Goal: Task Accomplishment & Management: Use online tool/utility

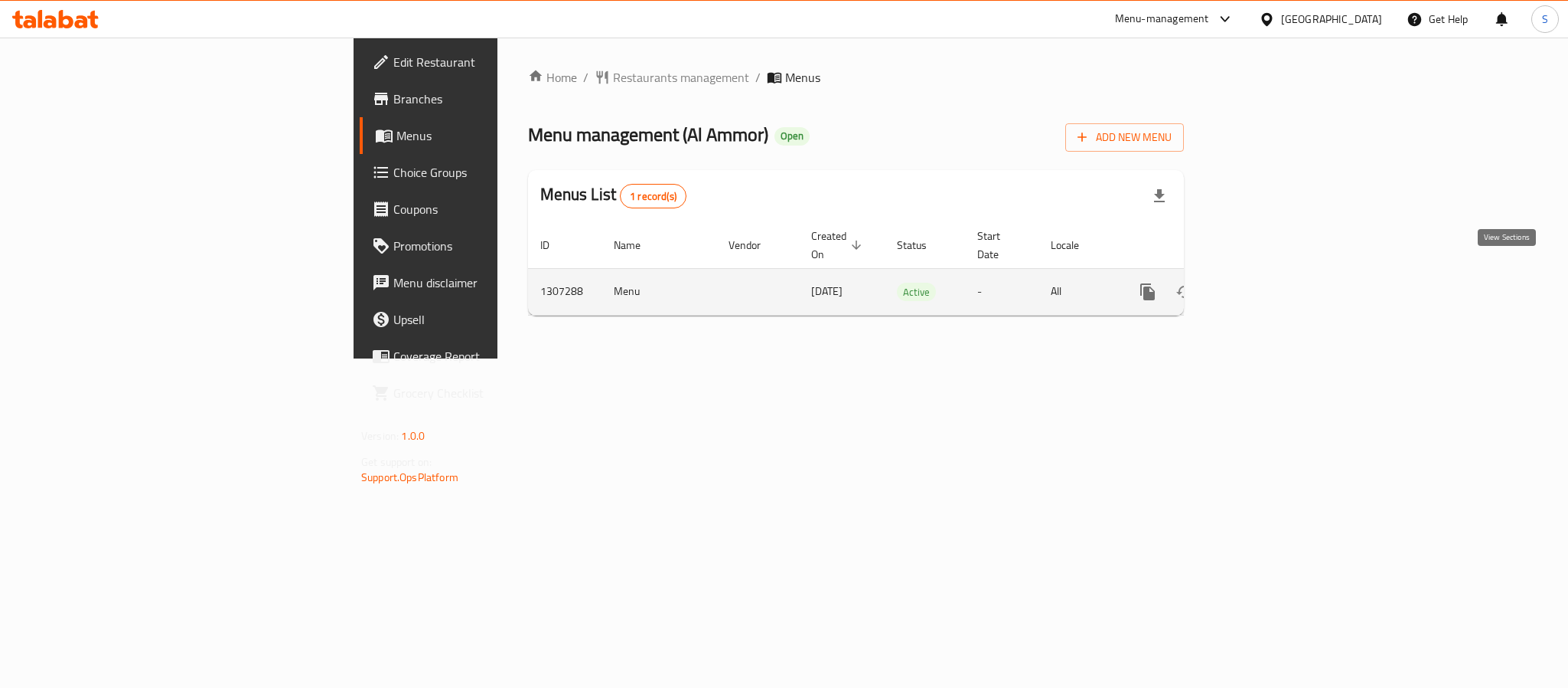
click at [1267, 283] on icon "enhanced table" at bounding box center [1258, 291] width 18 height 18
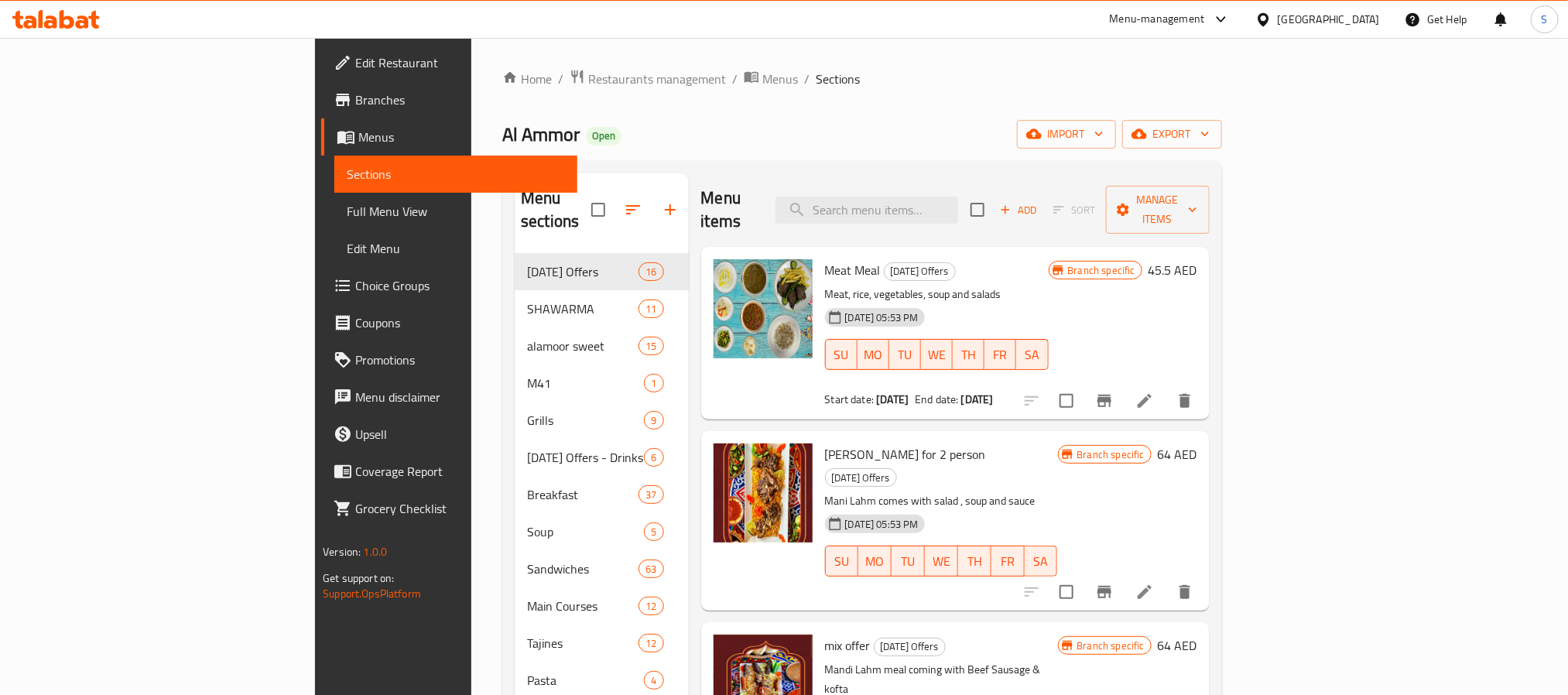
click at [1154, 101] on div "Home / Restaurants management / Menus / Sections Al Ammor Open import export Me…" at bounding box center [863, 652] width 720 height 1168
click at [1147, 139] on icon "button" at bounding box center [1140, 134] width 16 height 10
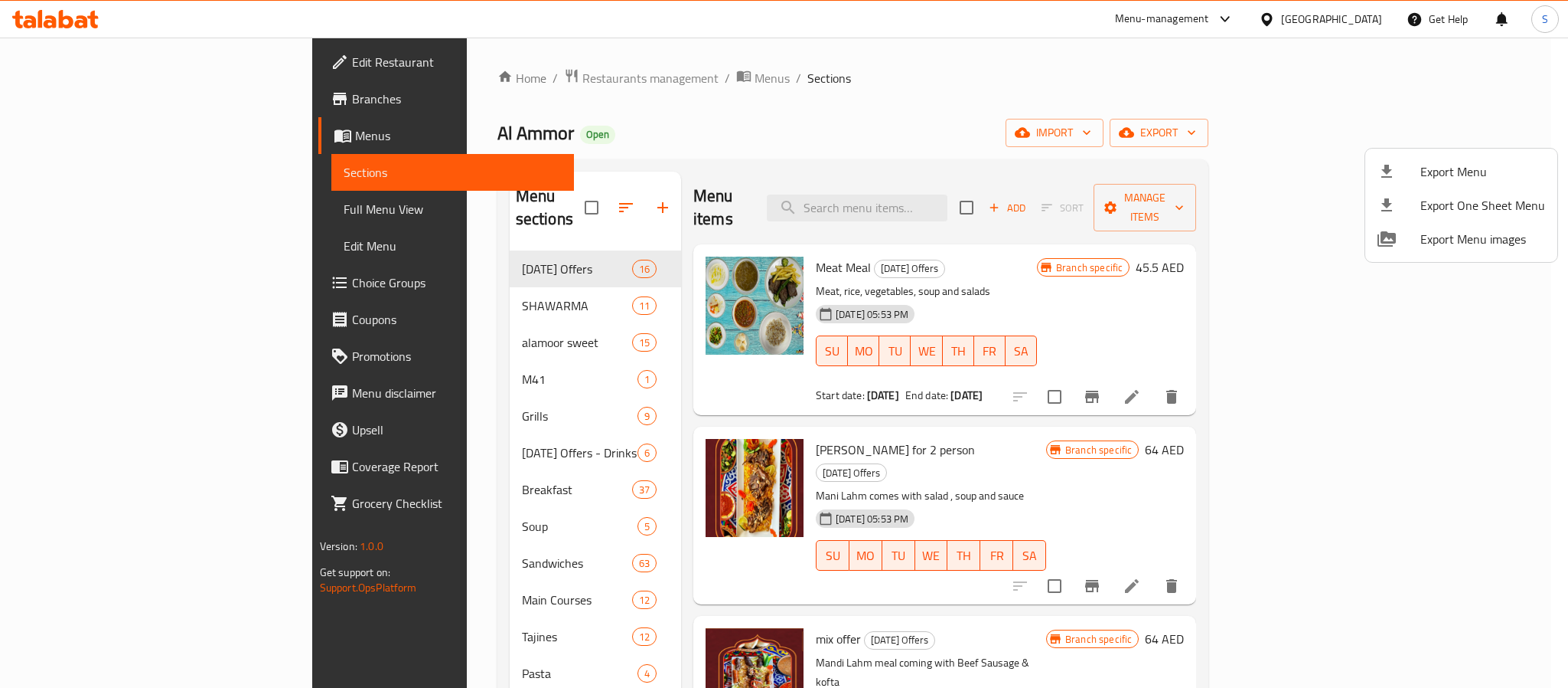
click at [1245, 127] on div at bounding box center [784, 344] width 1568 height 688
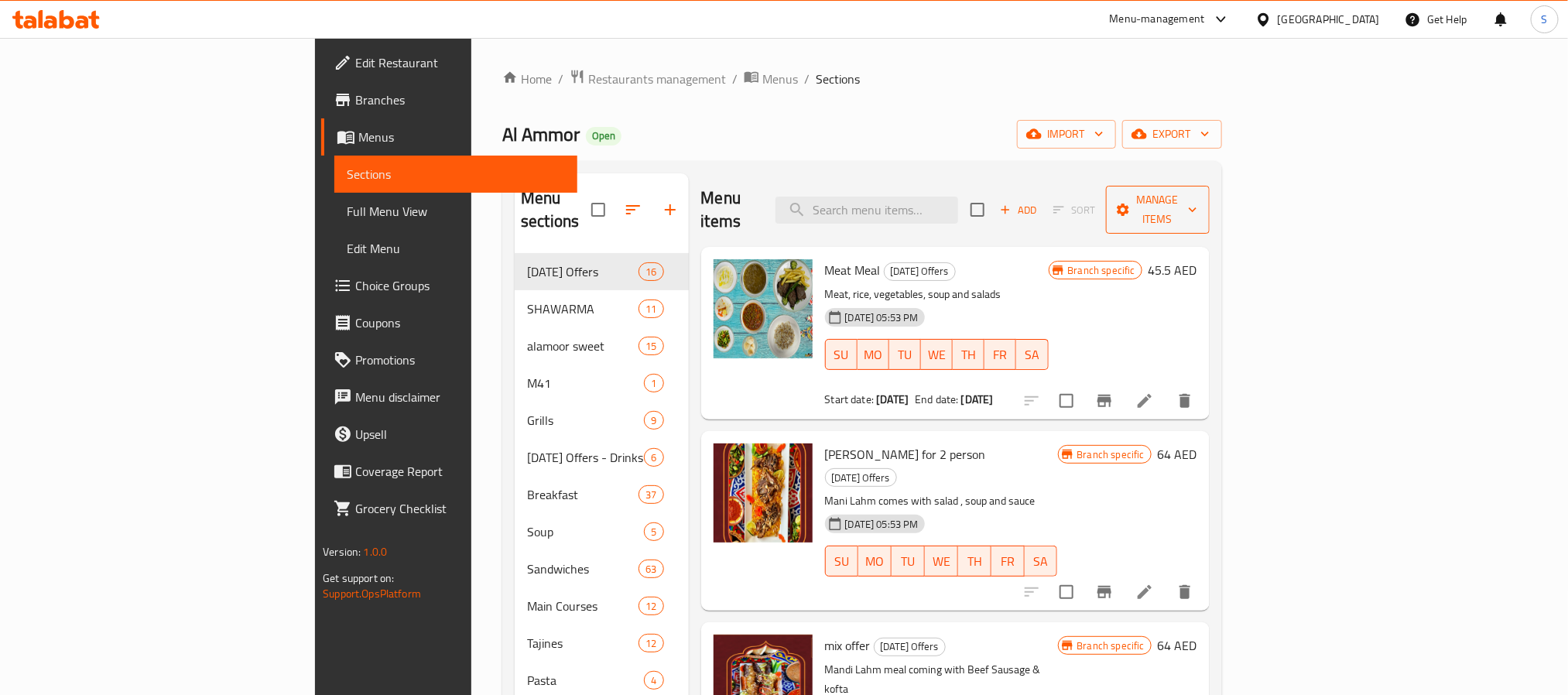
click at [1131, 204] on icon "button" at bounding box center [1123, 210] width 16 height 16
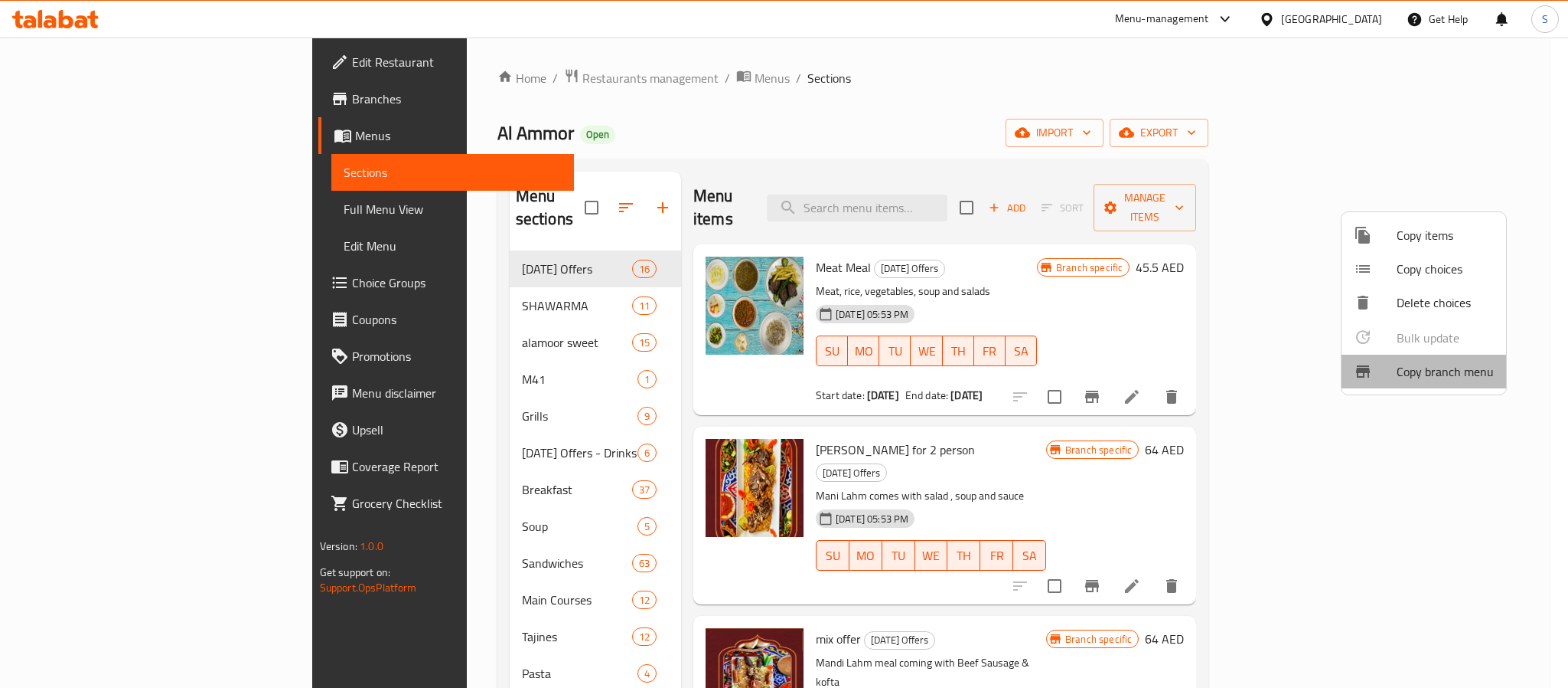
click at [1425, 377] on span "Copy branch menu" at bounding box center [1445, 371] width 98 height 18
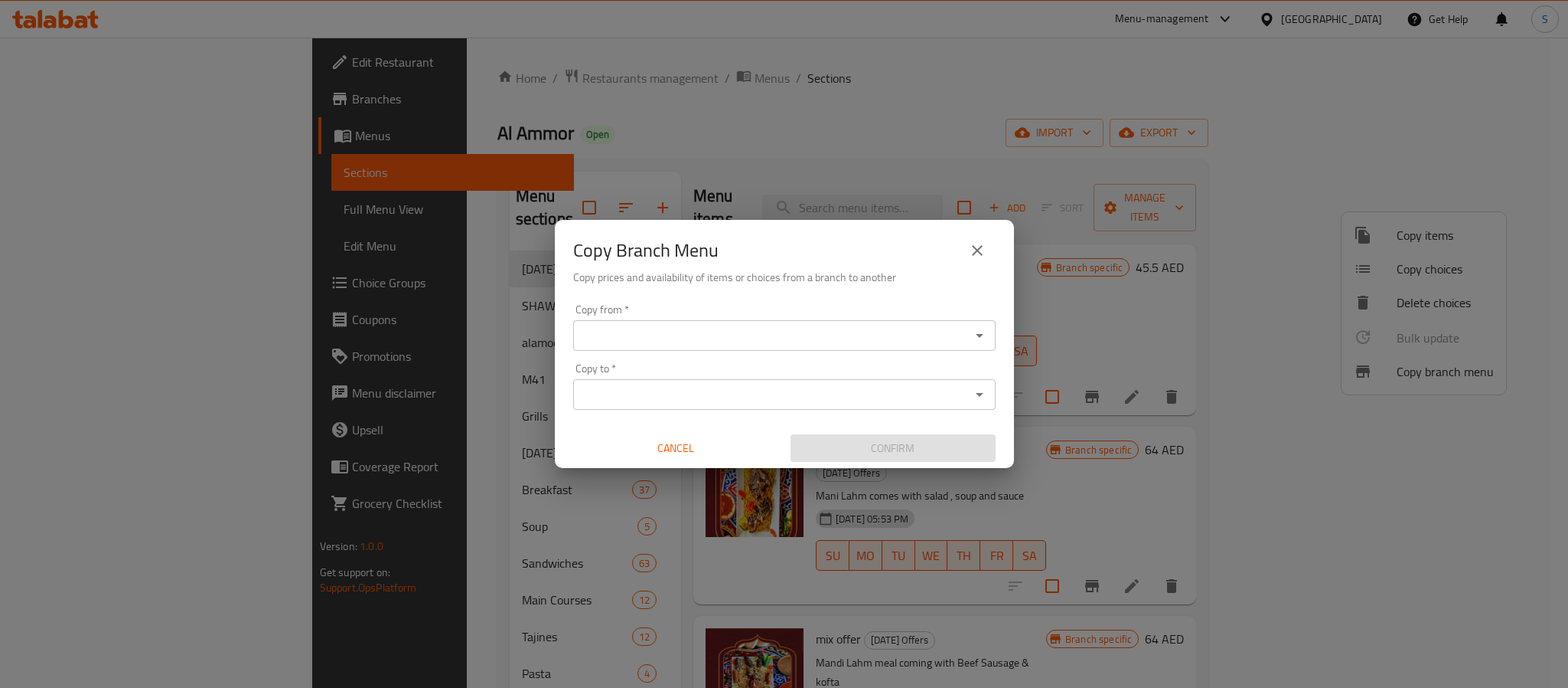
click at [829, 320] on div "Copy from *" at bounding box center [784, 336] width 423 height 31
click at [817, 334] on input "Copy from   *" at bounding box center [771, 336] width 388 height 21
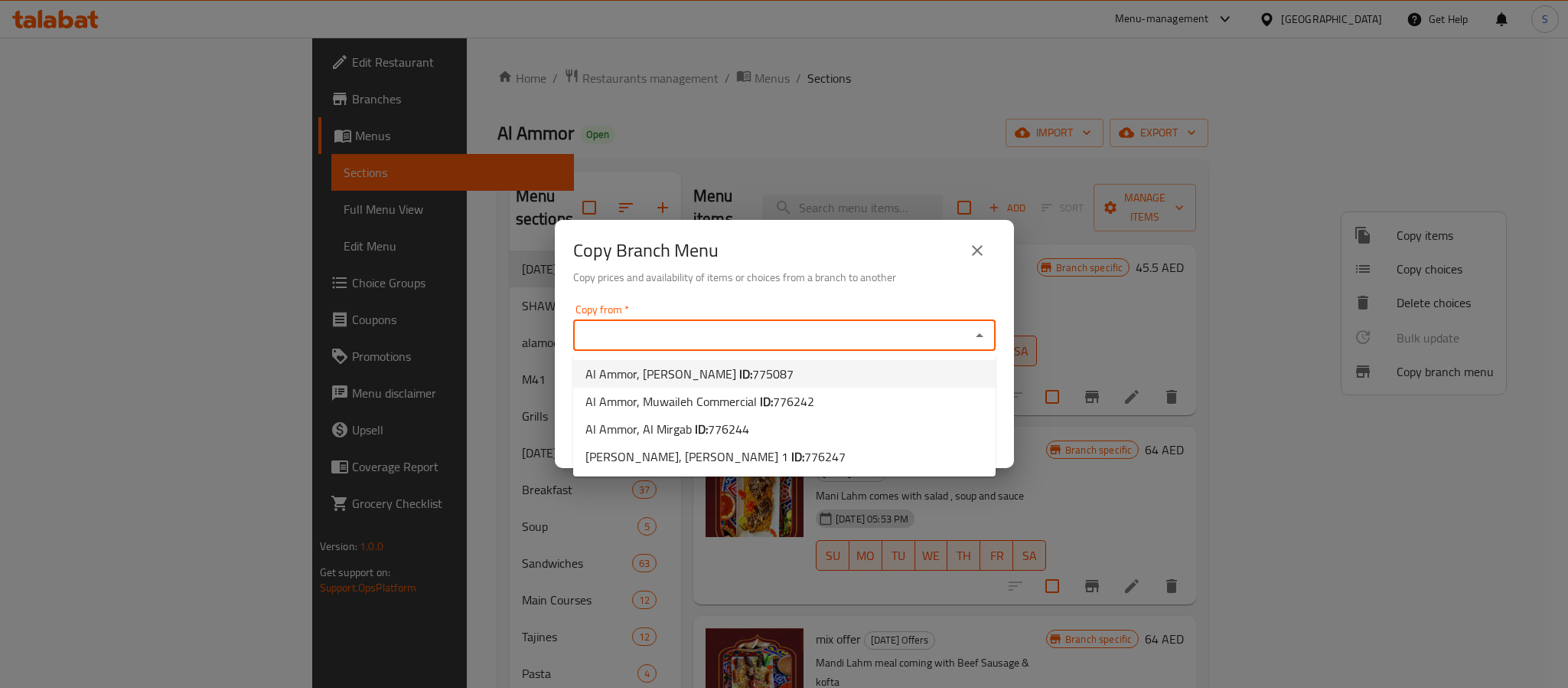
click at [753, 366] on span "775087" at bounding box center [773, 374] width 42 height 23
type input "Al Ammor, Abu Hail"
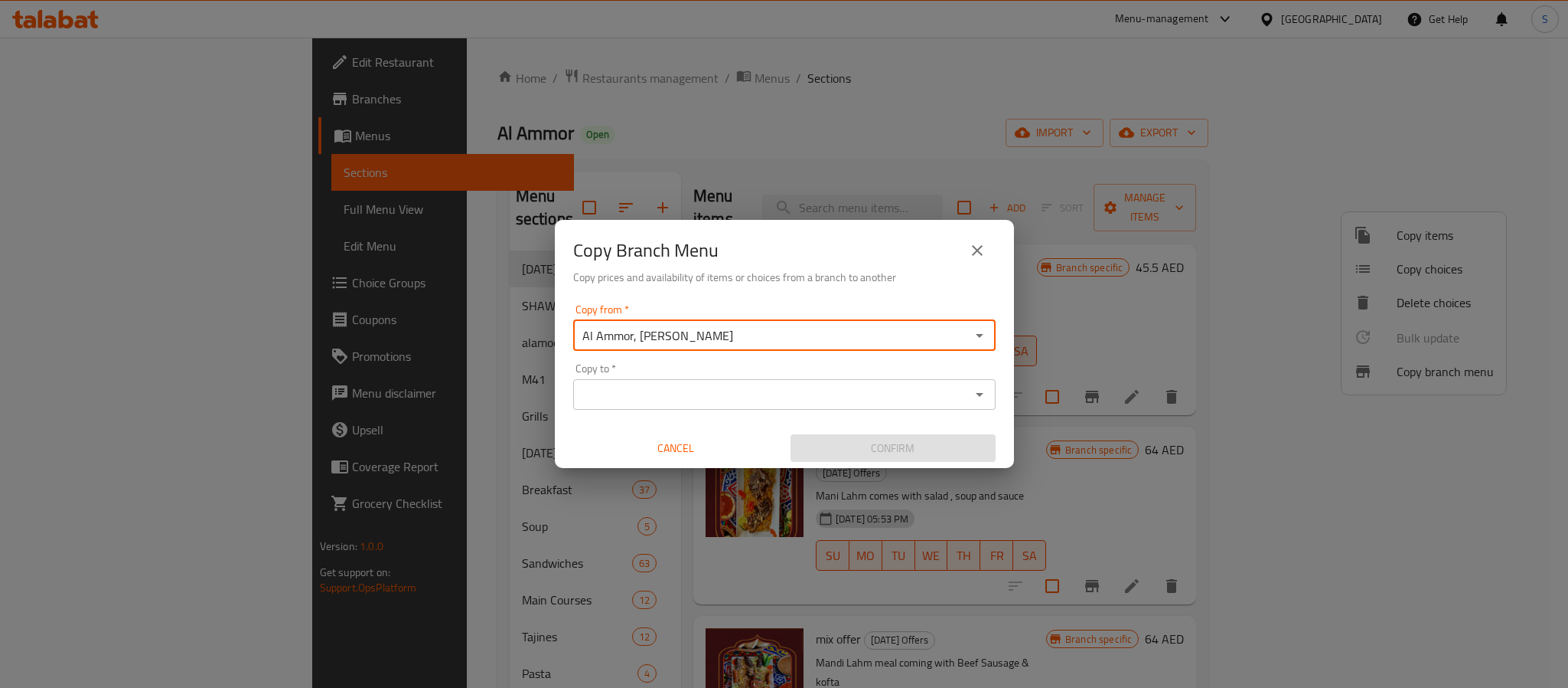
click at [720, 398] on input "Copy to   *" at bounding box center [771, 394] width 388 height 21
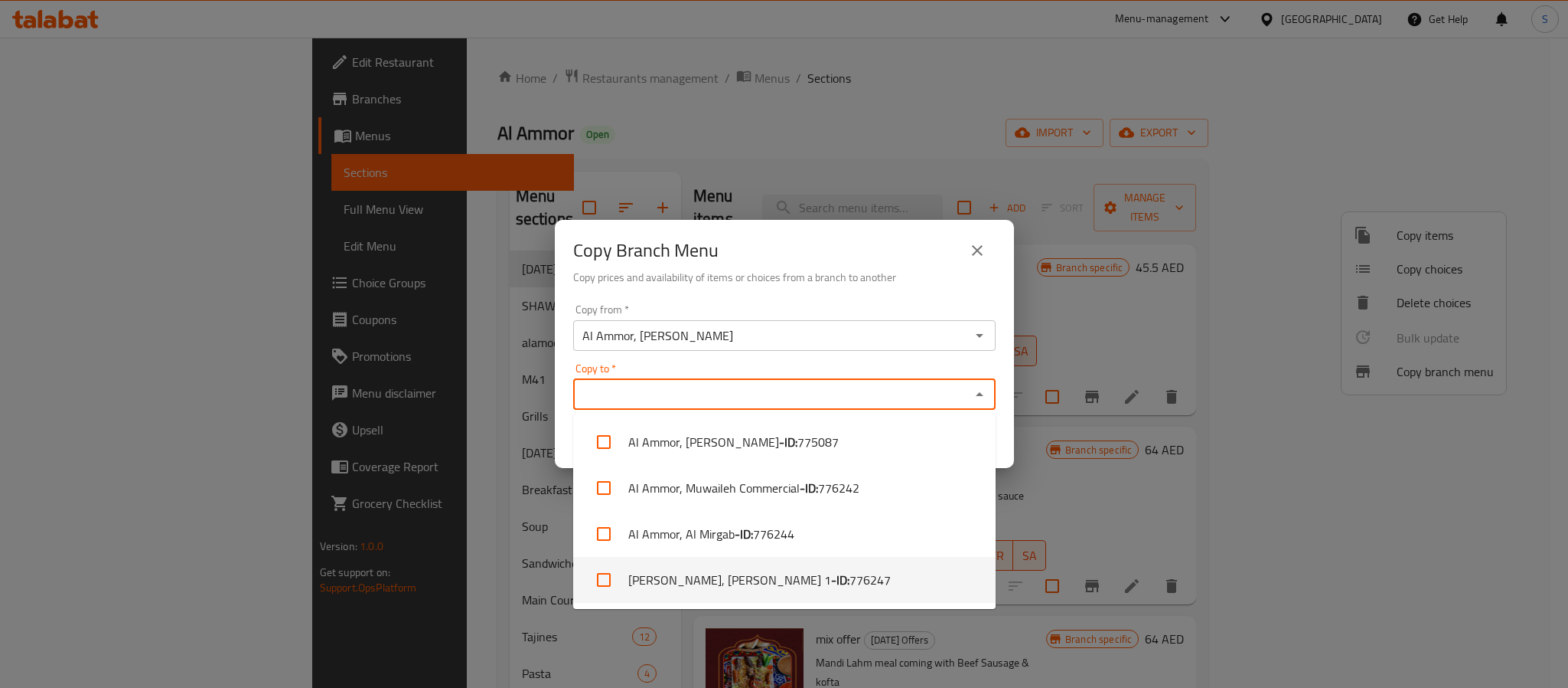
click at [678, 580] on li "Al Ammor, Al Rashidiya 1 - ID: 776247" at bounding box center [784, 579] width 423 height 45
checkbox input "true"
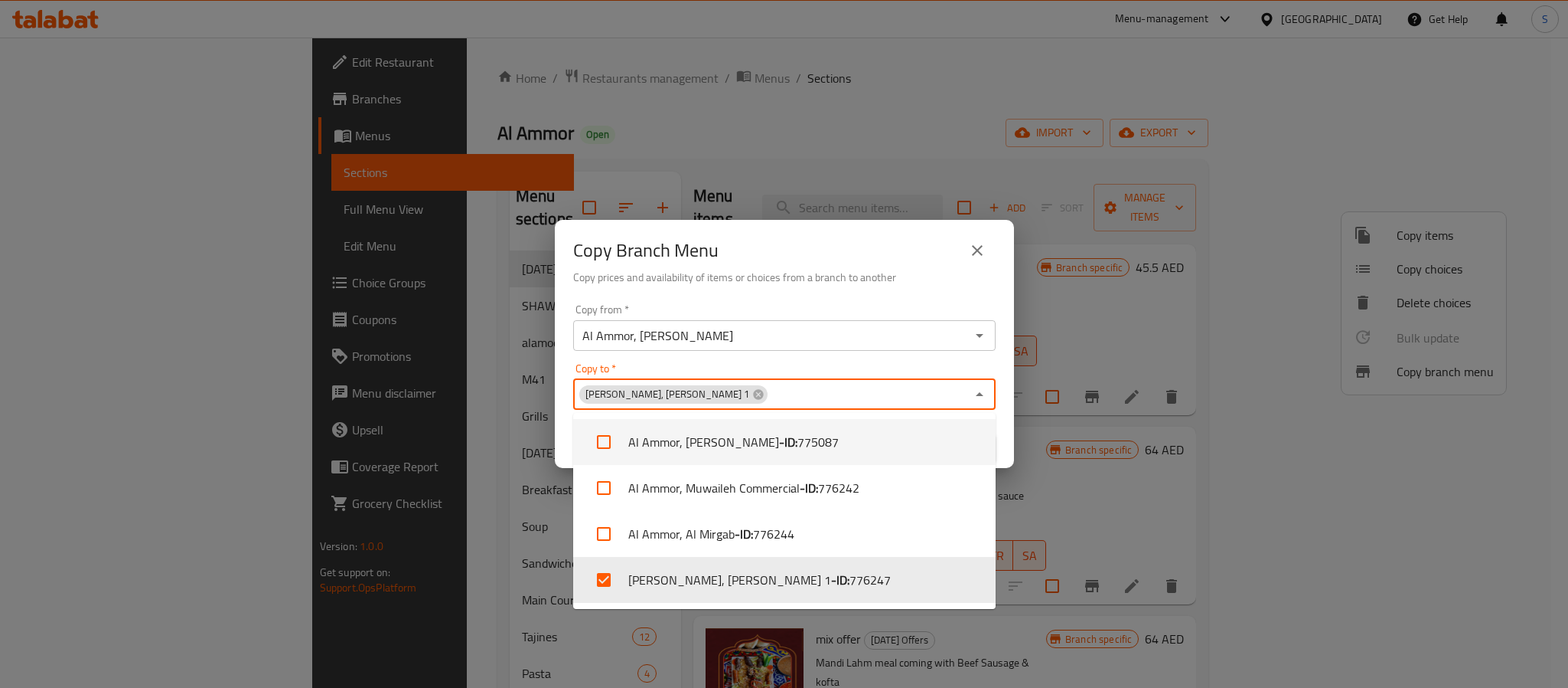
click at [738, 271] on h6 "Copy prices and availability of items or choices from a branch to another" at bounding box center [784, 277] width 423 height 16
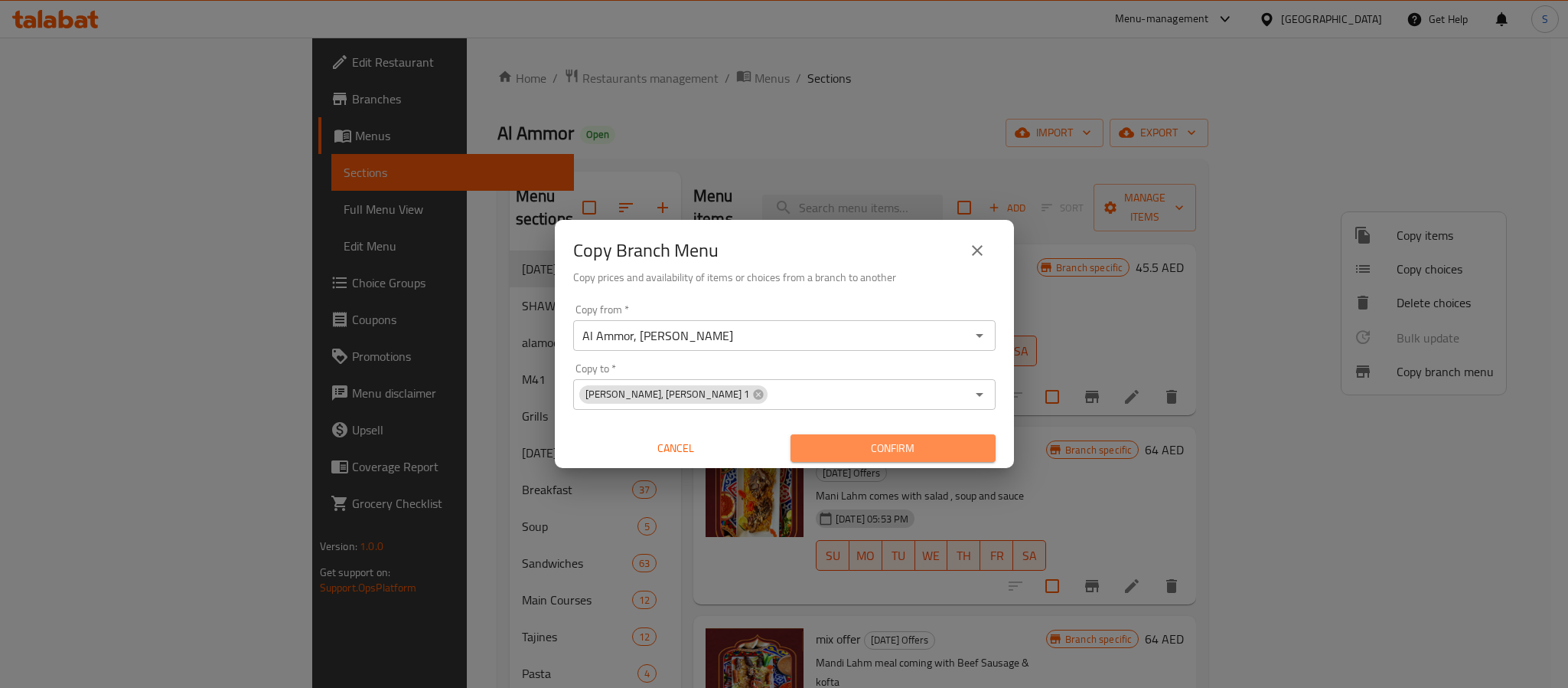
click at [879, 436] on button "Confirm" at bounding box center [893, 448] width 205 height 28
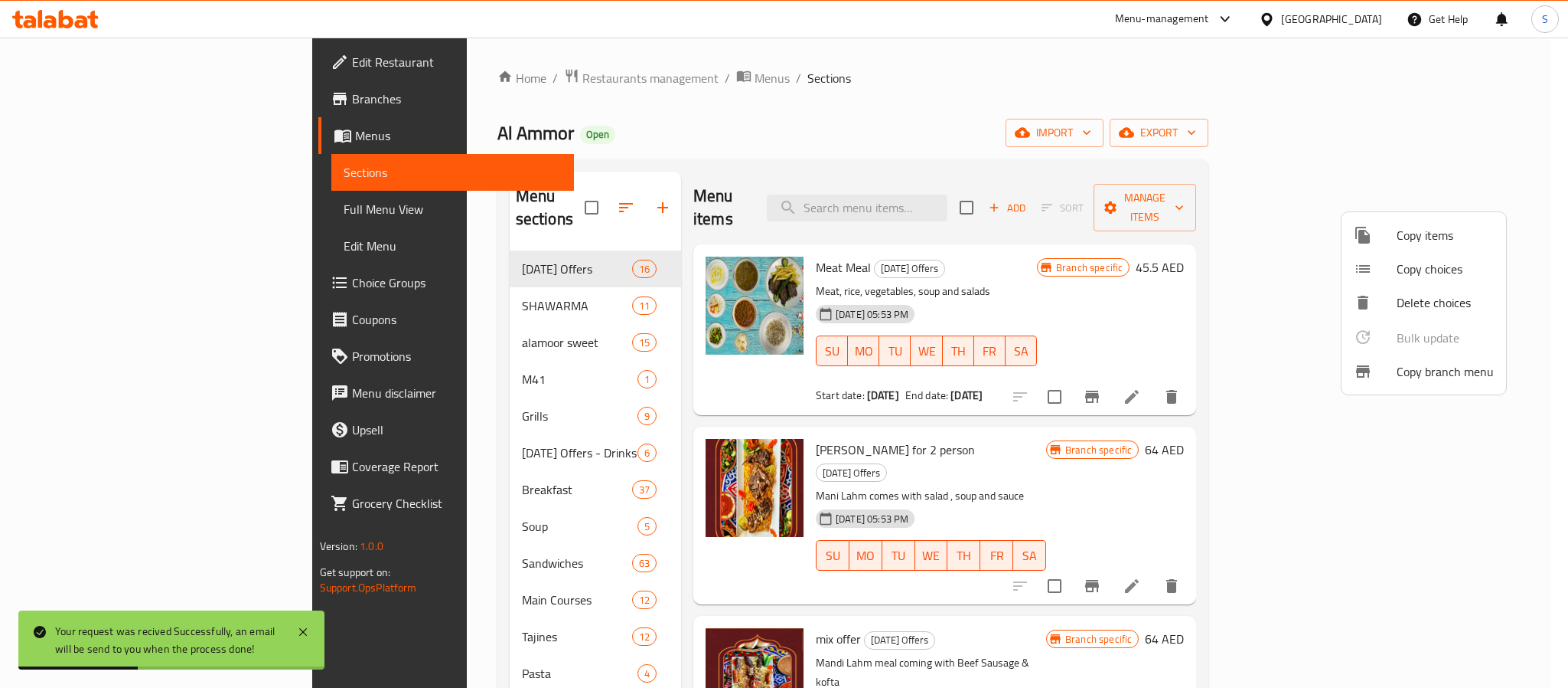
scroll to position [533, 0]
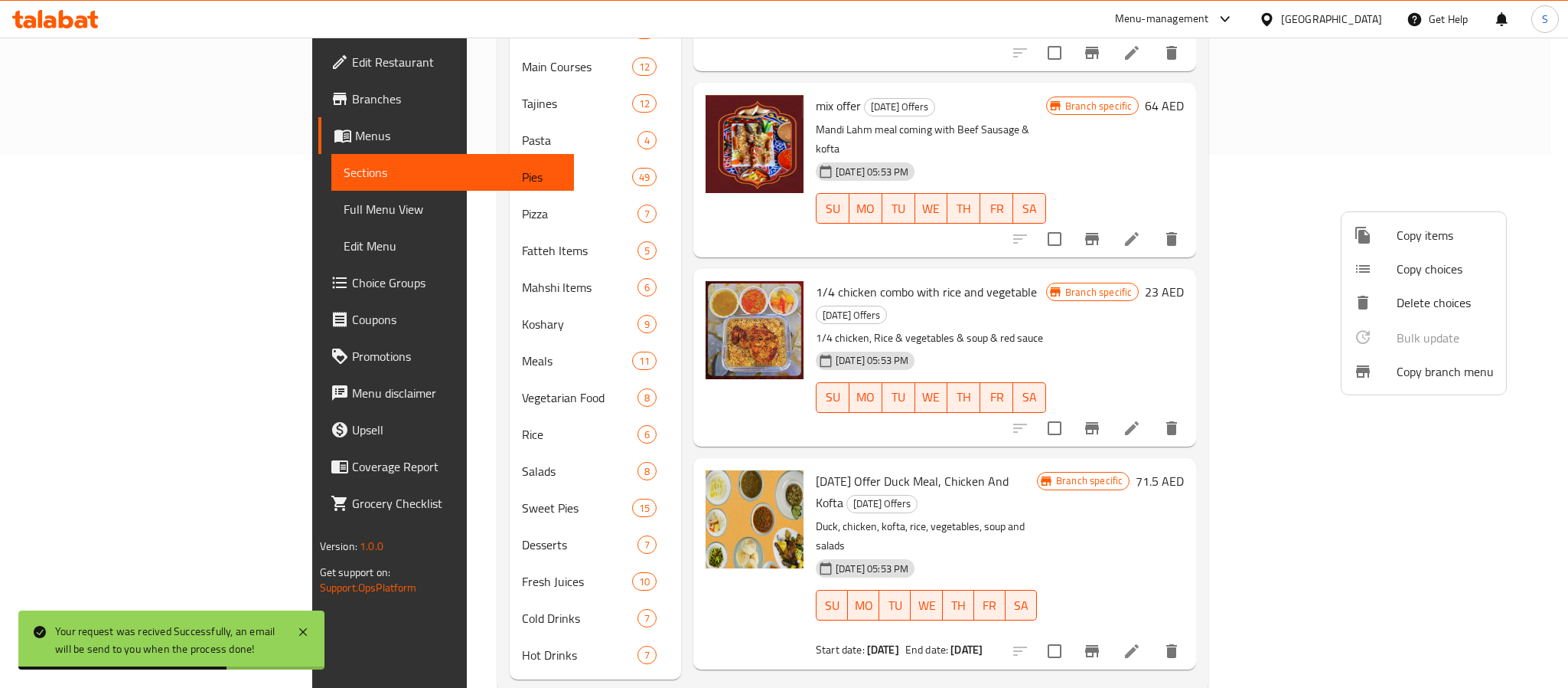
click at [274, 321] on div at bounding box center [784, 344] width 1568 height 688
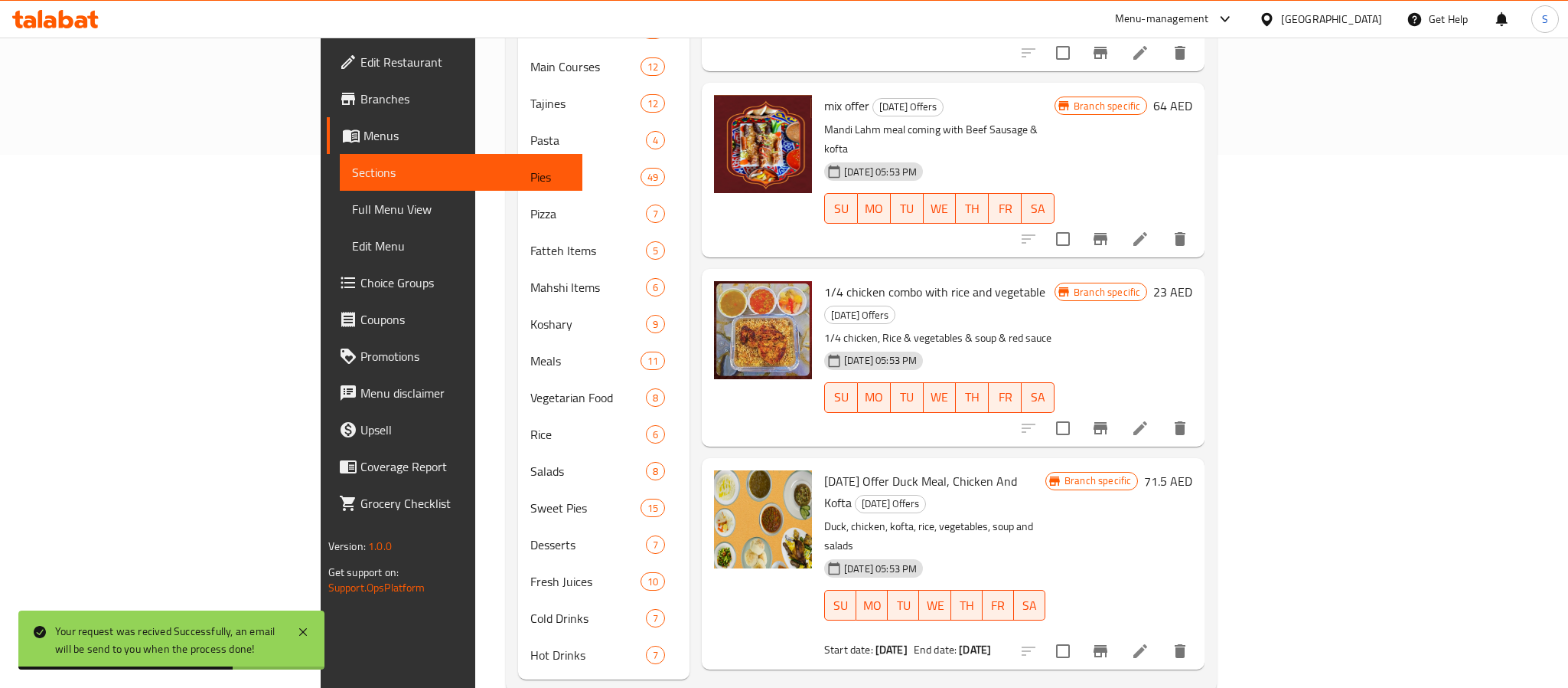
scroll to position [0, 0]
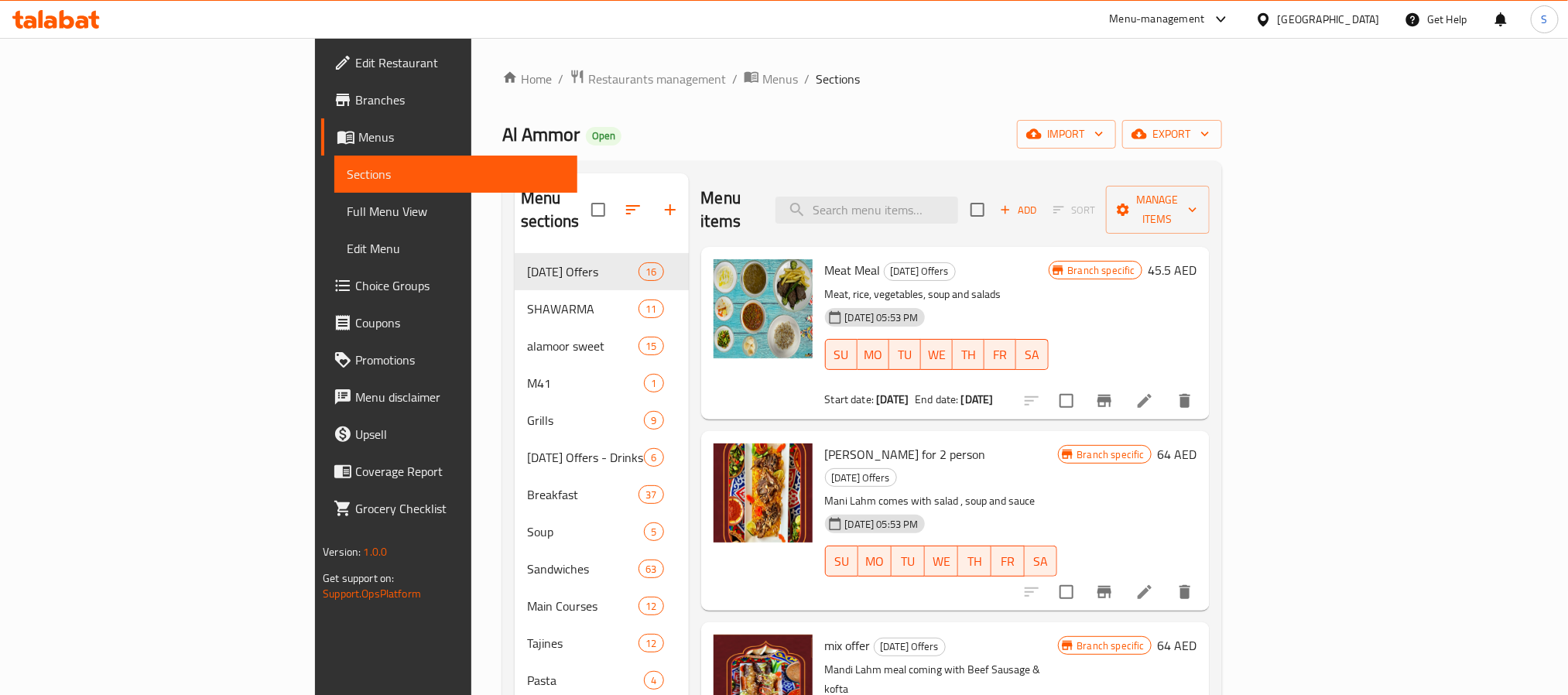
click at [845, 113] on div "Home / Restaurants management / Menus / Sections Al Ammor Open import export Me…" at bounding box center [863, 652] width 720 height 1168
click at [769, 105] on div "Home / Restaurants management / Menus / Sections Al Ammor Open import export Me…" at bounding box center [863, 652] width 720 height 1168
drag, startPoint x: 555, startPoint y: 82, endPoint x: 571, endPoint y: 91, distance: 18.4
click at [762, 82] on span "Menus" at bounding box center [780, 78] width 35 height 19
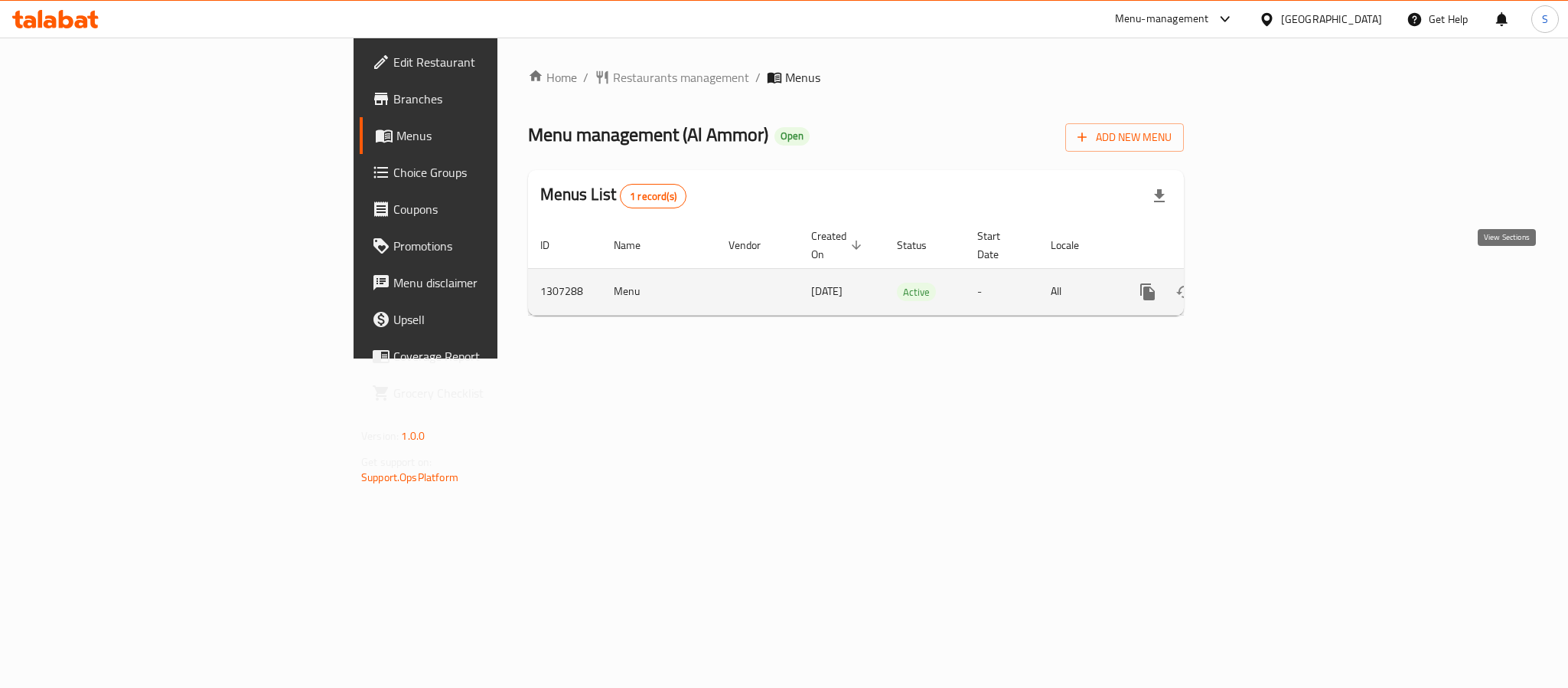
click at [1265, 284] on icon "enhanced table" at bounding box center [1258, 291] width 14 height 14
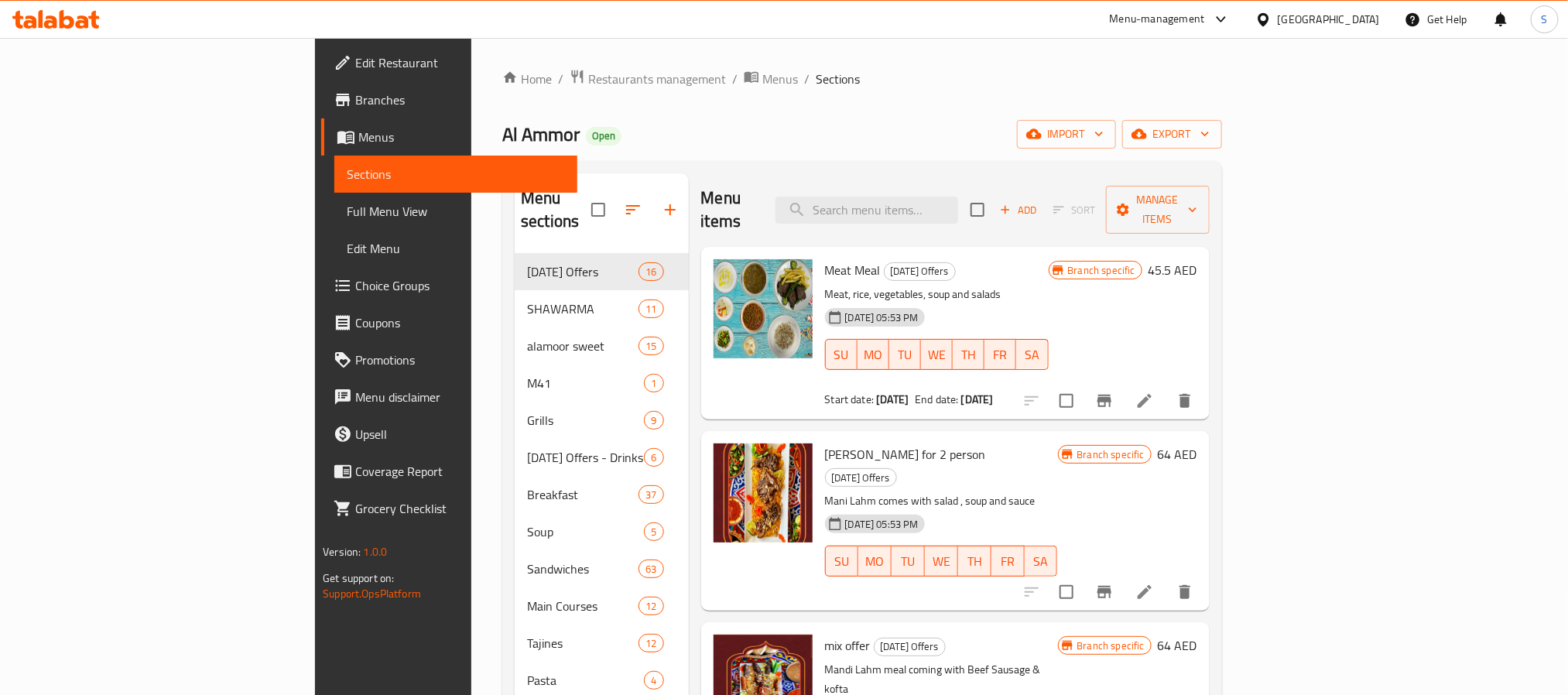
click at [1088, 120] on div "Al Ammor Open import export" at bounding box center [863, 134] width 720 height 28
click at [1210, 142] on span "export" at bounding box center [1172, 134] width 75 height 20
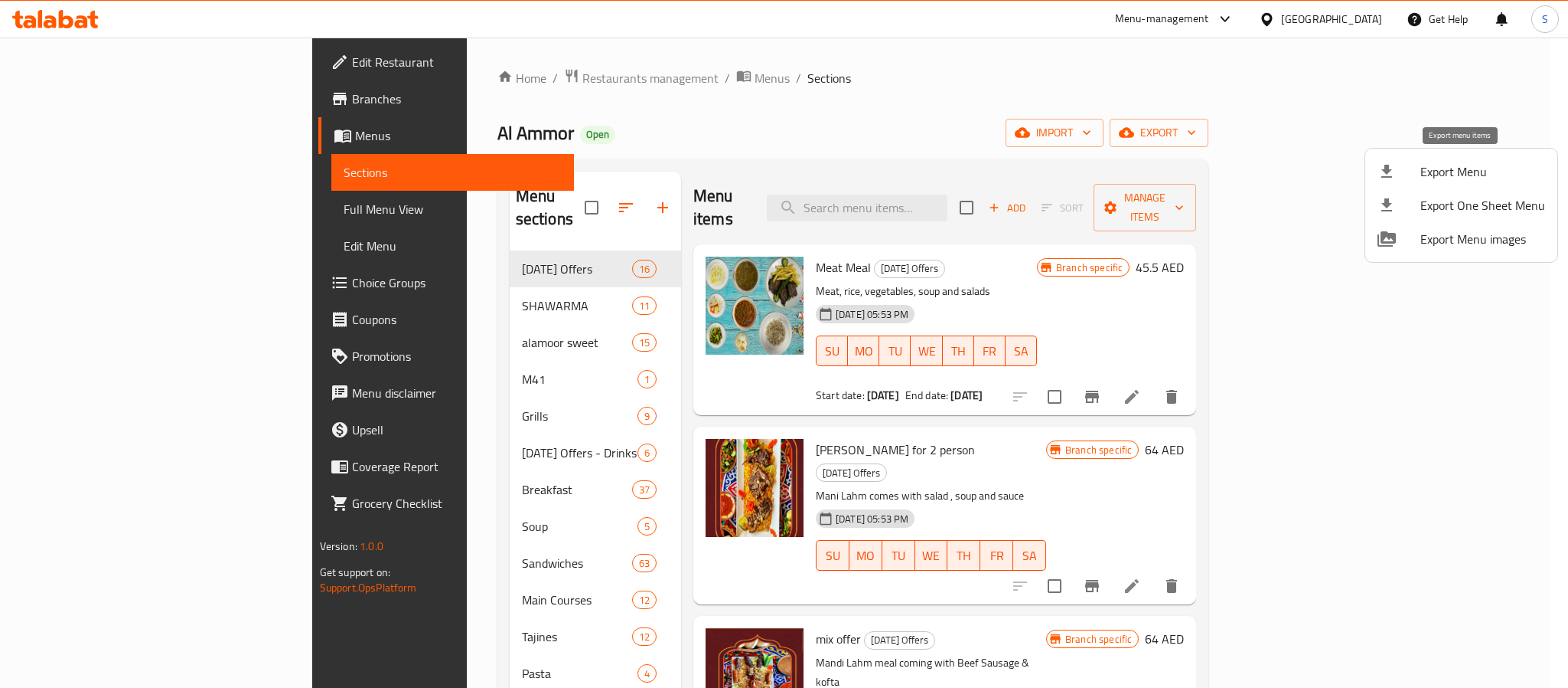
click at [1459, 164] on span "Export Menu" at bounding box center [1483, 171] width 125 height 18
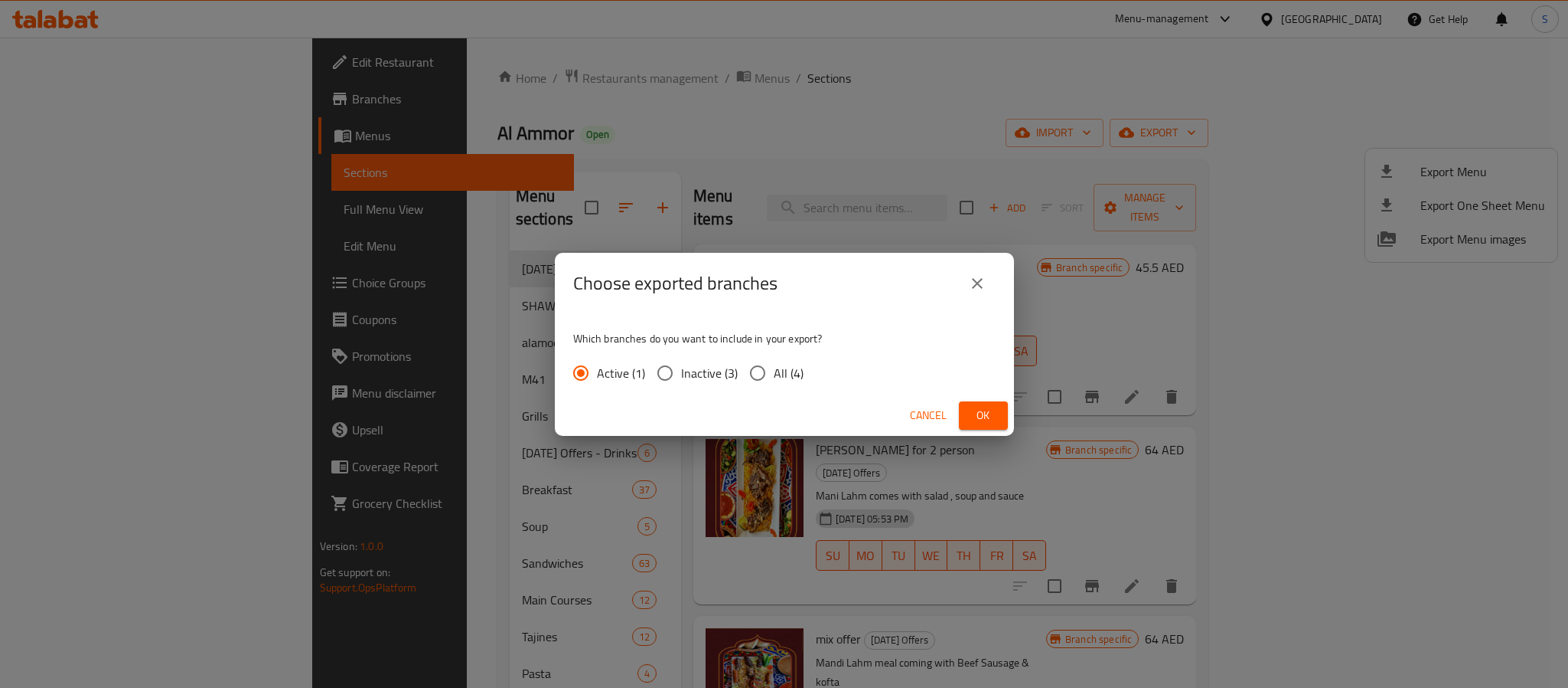
click at [756, 377] on input "All (4)" at bounding box center [757, 373] width 32 height 32
radio input "true"
click at [984, 411] on span "Ok" at bounding box center [983, 415] width 24 height 19
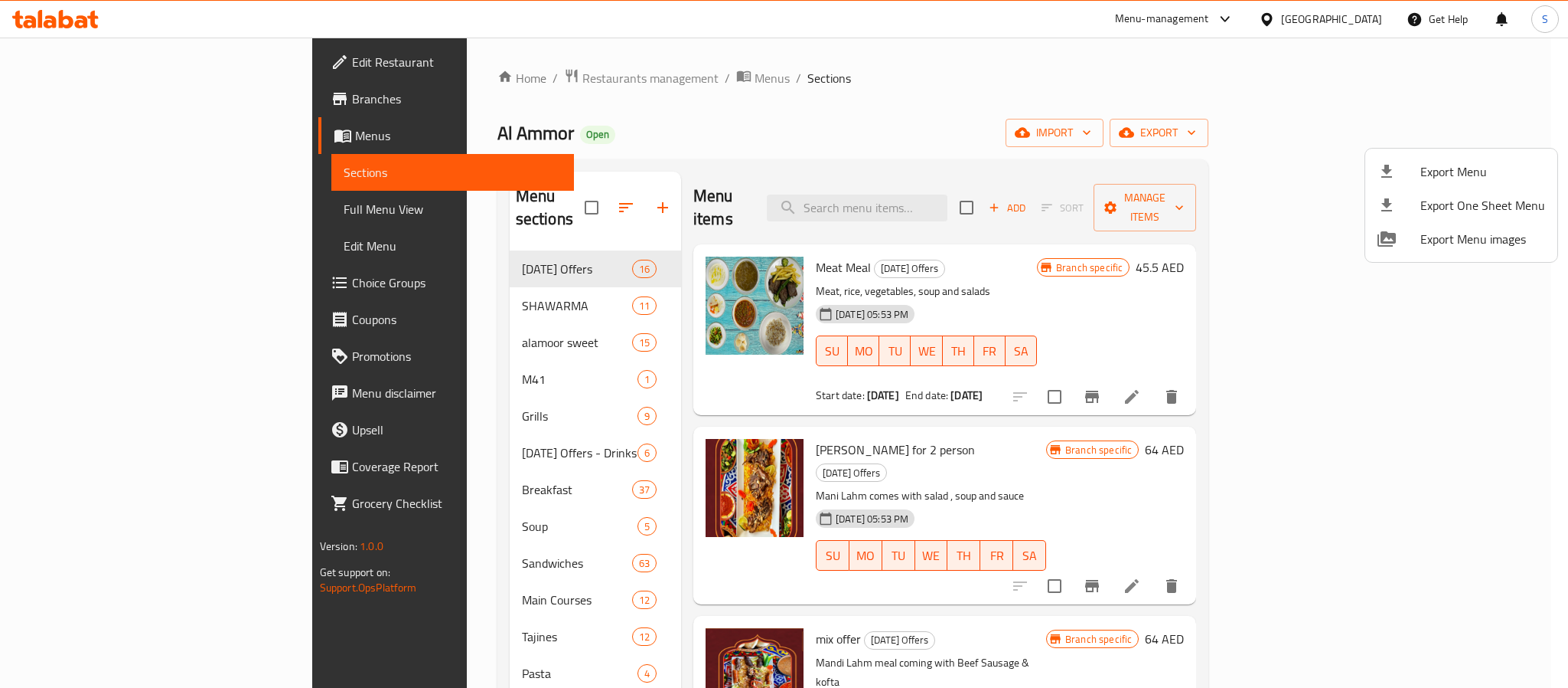
click at [850, 106] on div at bounding box center [784, 344] width 1568 height 688
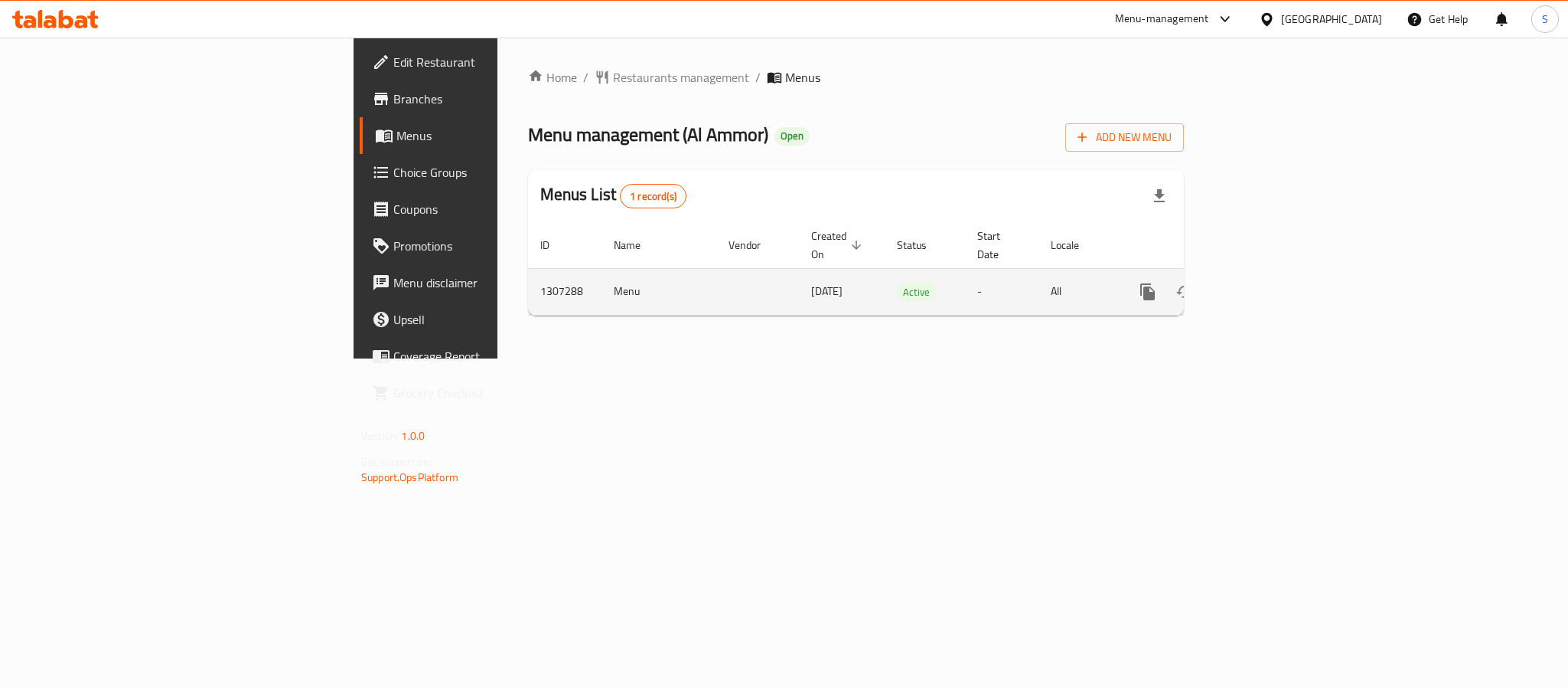
click at [528, 277] on td "1307288" at bounding box center [565, 291] width 74 height 46
click at [528, 268] on td "1307288" at bounding box center [565, 291] width 74 height 46
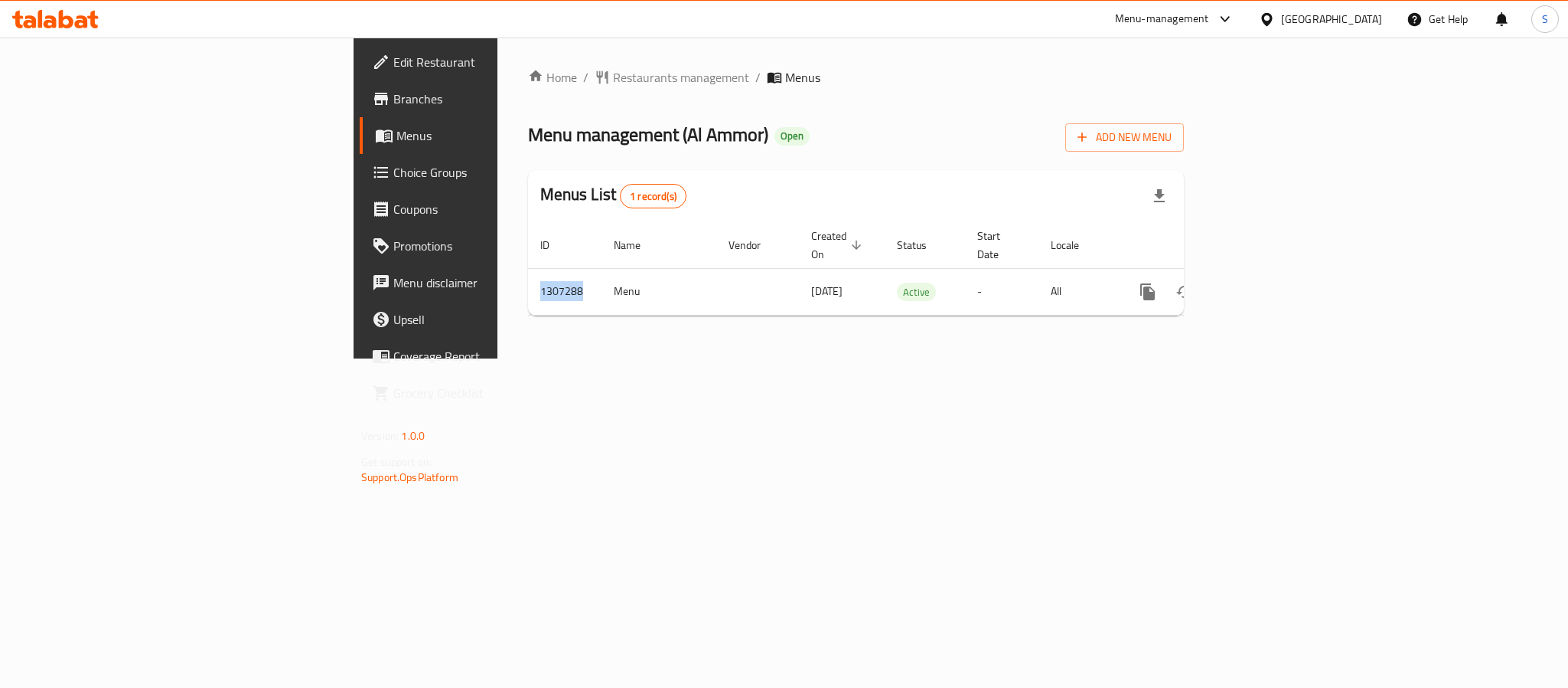
copy td "1307288"
click at [394, 97] on span "Branches" at bounding box center [498, 99] width 210 height 18
